Goal: Check status

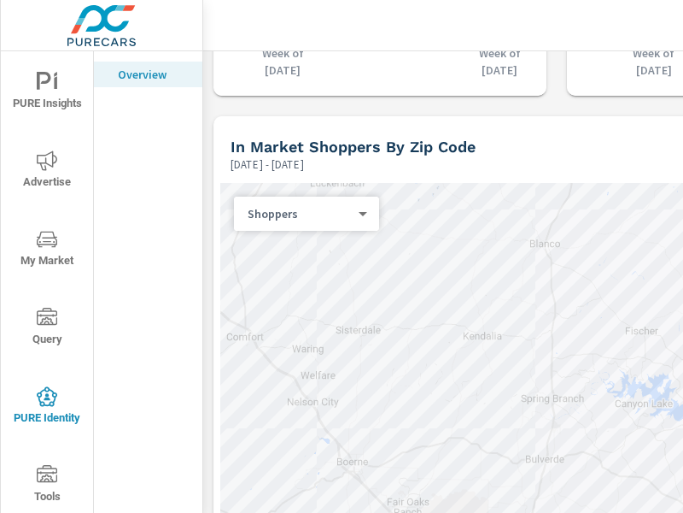
scroll to position [2032, 0]
